Goal: Use online tool/utility: Utilize a website feature to perform a specific function

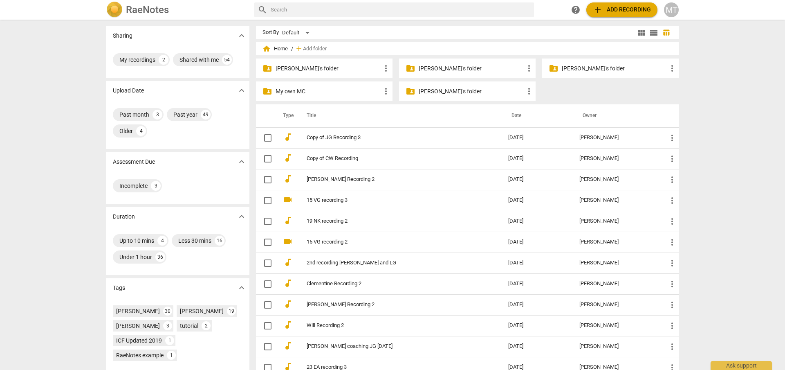
click at [290, 95] on p "My own MC" at bounding box center [329, 91] width 106 height 9
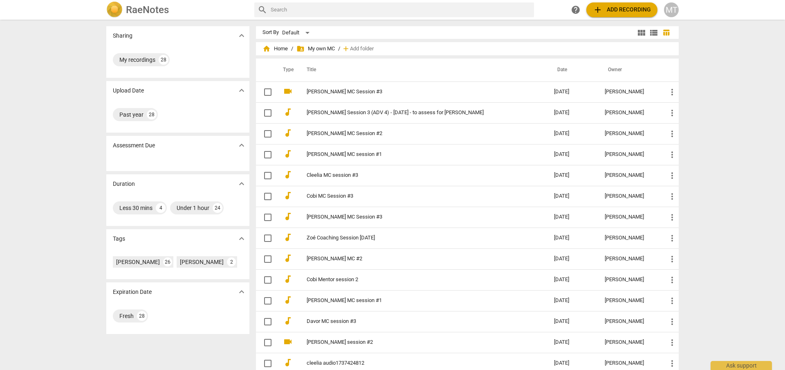
click at [641, 10] on span "add Add recording" at bounding box center [622, 10] width 58 height 10
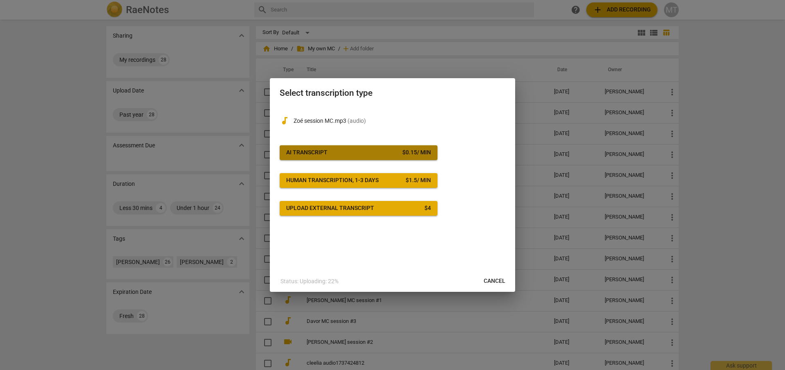
click at [412, 152] on div "$ 0.15 / min" at bounding box center [416, 152] width 29 height 8
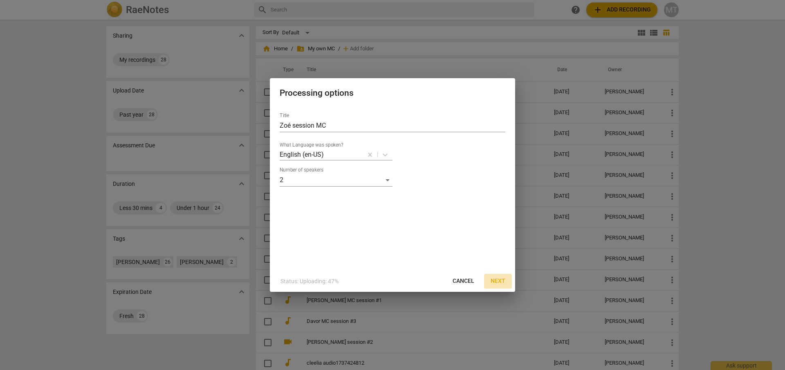
click at [501, 283] on span "Next" at bounding box center [498, 281] width 15 height 8
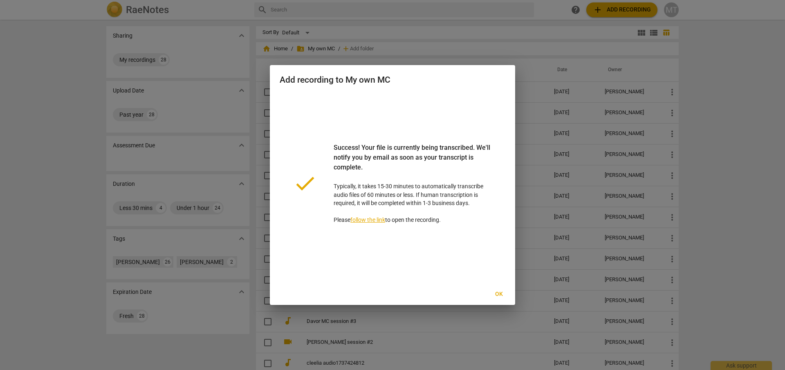
click at [497, 291] on span "Ok" at bounding box center [498, 294] width 13 height 8
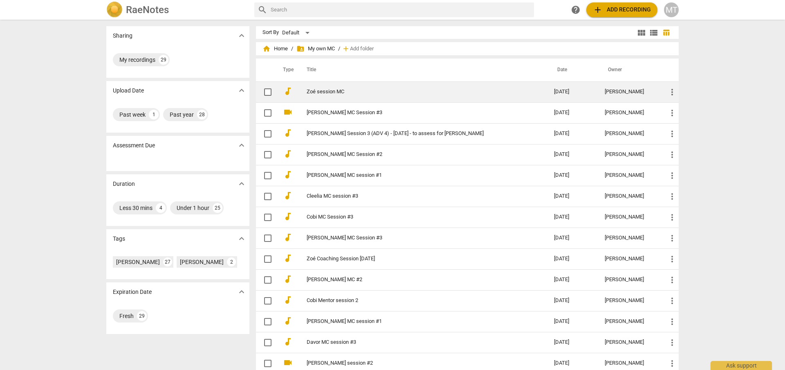
click at [343, 93] on link "Zoé session MC" at bounding box center [416, 92] width 218 height 6
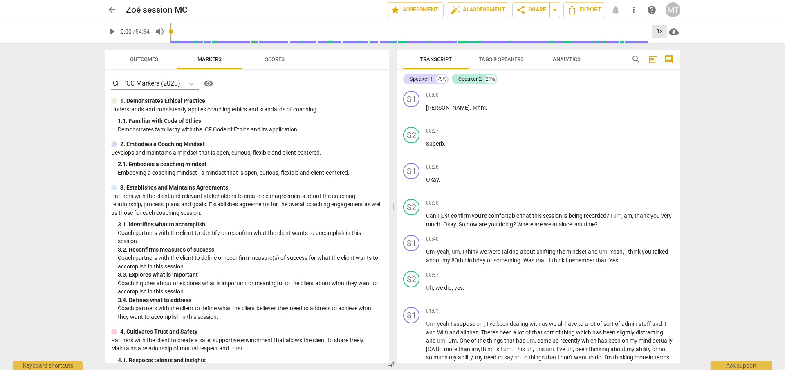
click at [655, 36] on div "1x" at bounding box center [660, 31] width 16 height 13
click at [661, 80] on li "1.5x" at bounding box center [665, 79] width 27 height 16
click at [111, 34] on span "play_arrow" at bounding box center [112, 32] width 10 height 10
type input "7"
drag, startPoint x: 172, startPoint y: 31, endPoint x: 143, endPoint y: 29, distance: 29.5
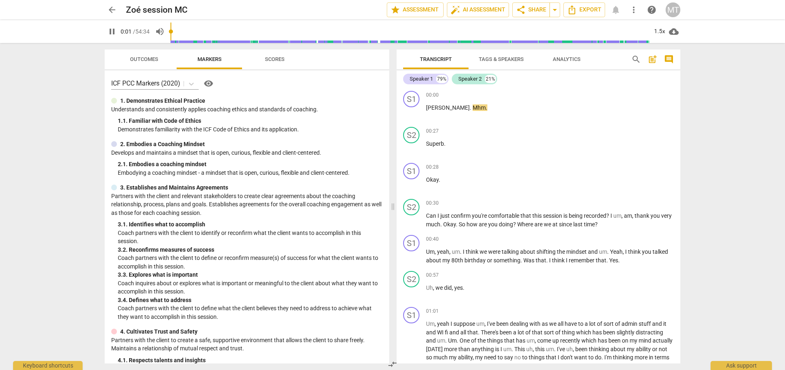
click at [171, 29] on input "range" at bounding box center [411, 31] width 480 height 26
click at [430, 214] on span "Can" at bounding box center [431, 215] width 11 height 7
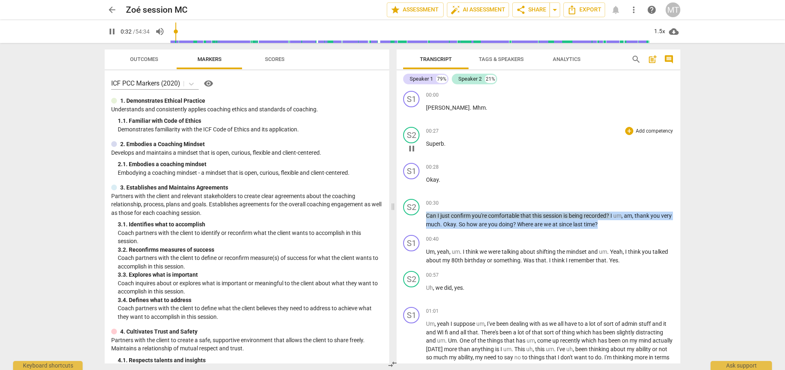
click at [429, 146] on span "Superb" at bounding box center [435, 143] width 18 height 7
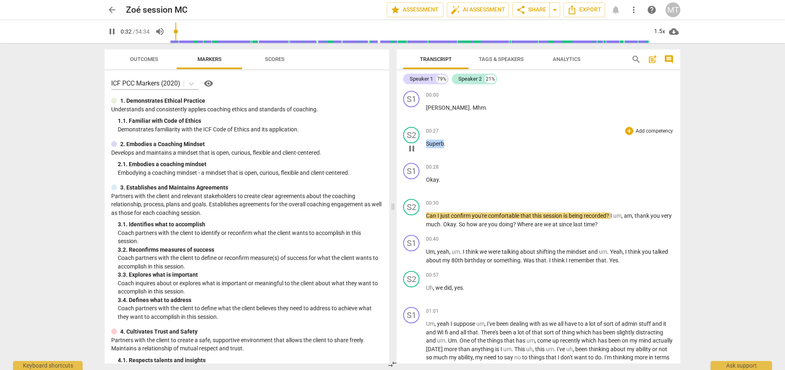
click at [429, 146] on span "Superb" at bounding box center [435, 143] width 18 height 7
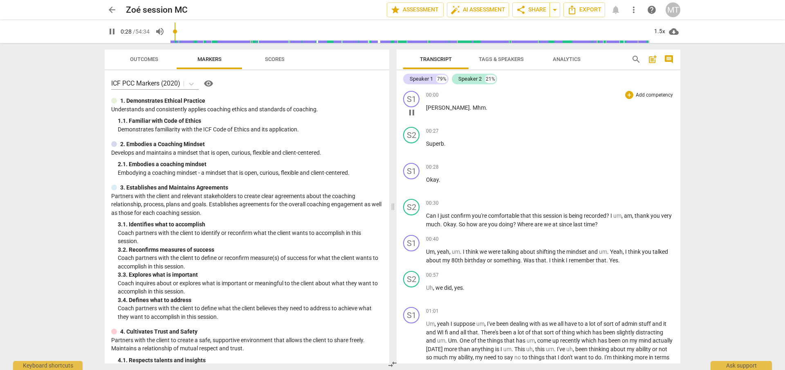
click at [430, 108] on span "[PERSON_NAME]" at bounding box center [448, 107] width 44 height 7
drag, startPoint x: 175, startPoint y: 32, endPoint x: 142, endPoint y: 31, distance: 33.6
click at [171, 31] on input "range" at bounding box center [411, 31] width 480 height 26
click at [436, 143] on span "Superb" at bounding box center [435, 143] width 18 height 7
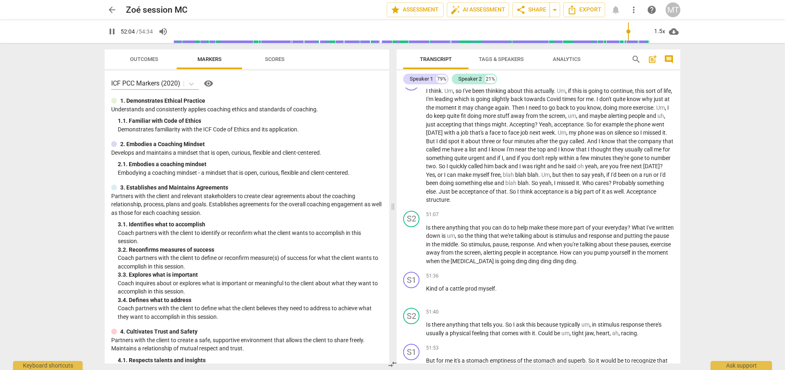
scroll to position [6005, 0]
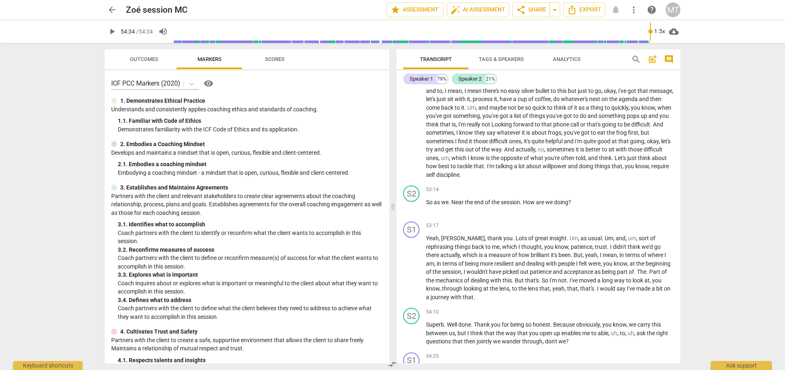
type input "3274"
